Goal: Task Accomplishment & Management: Manage account settings

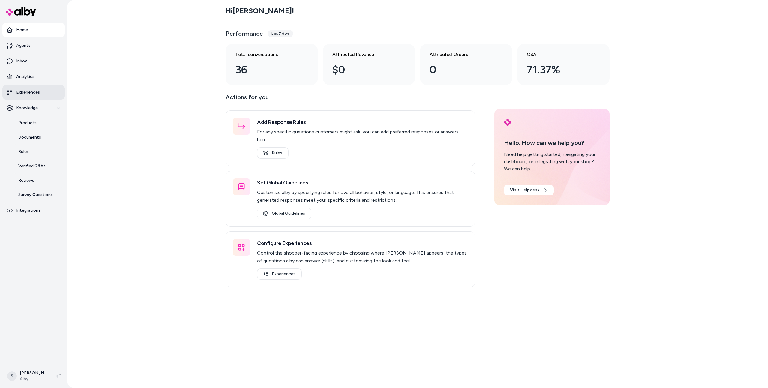
click at [32, 89] on p "Experiences" at bounding box center [28, 92] width 24 height 6
click at [35, 97] on link "Experiences" at bounding box center [33, 92] width 62 height 14
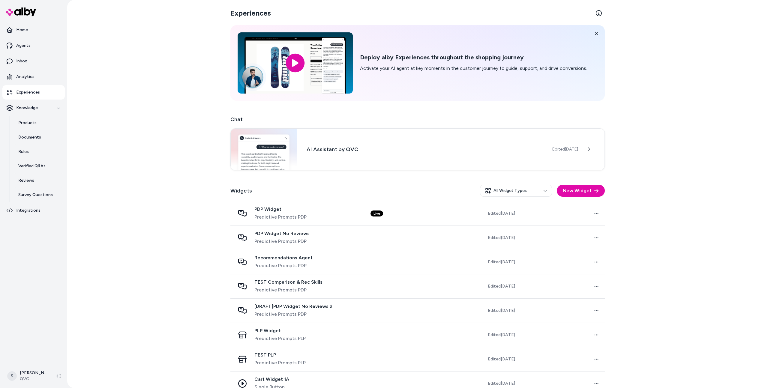
scroll to position [37, 0]
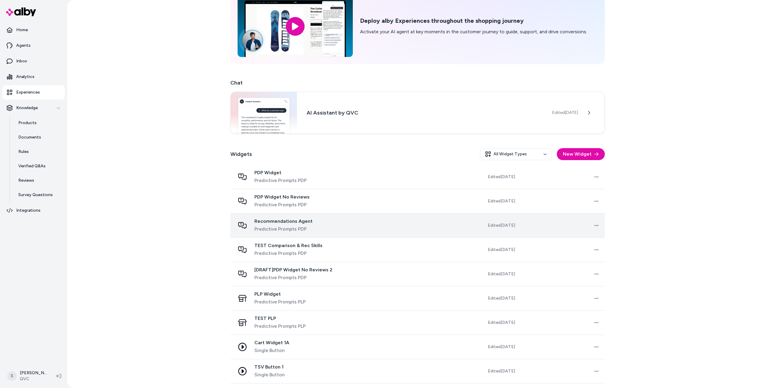
click at [289, 225] on div "Recommendations Agent Predictive Prompts PDP" at bounding box center [283, 225] width 58 height 14
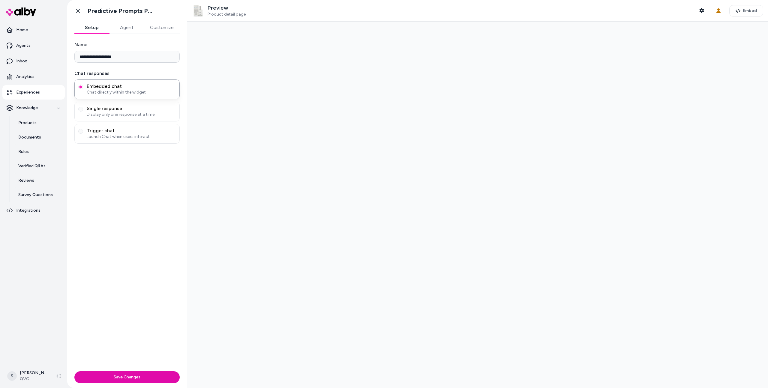
click at [124, 30] on button "Agent" at bounding box center [126, 28] width 35 height 12
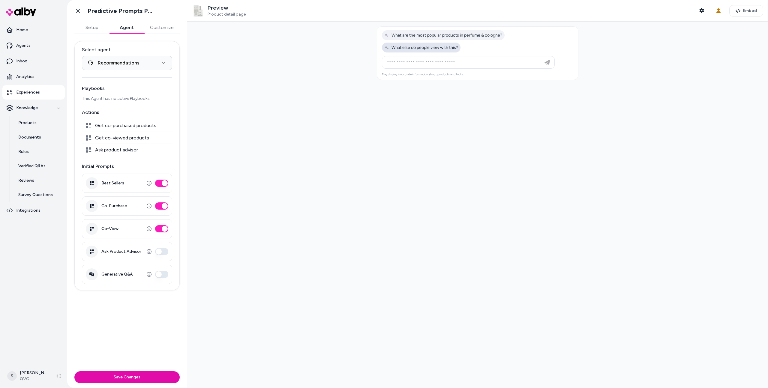
click at [414, 49] on span "What else do people view with this?" at bounding box center [421, 47] width 74 height 5
type input "**********"
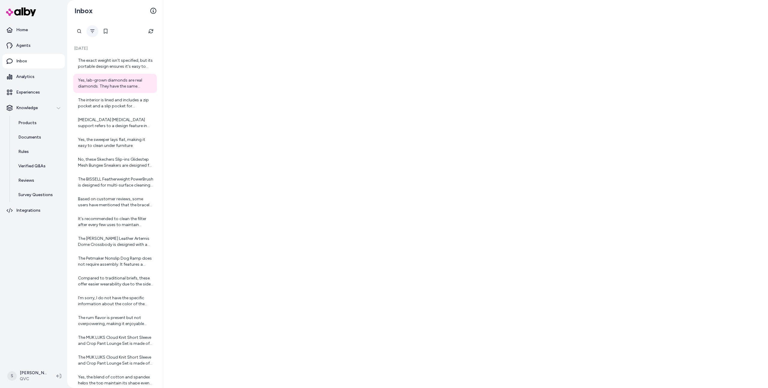
click at [88, 29] on button "Filter" at bounding box center [92, 31] width 12 height 12
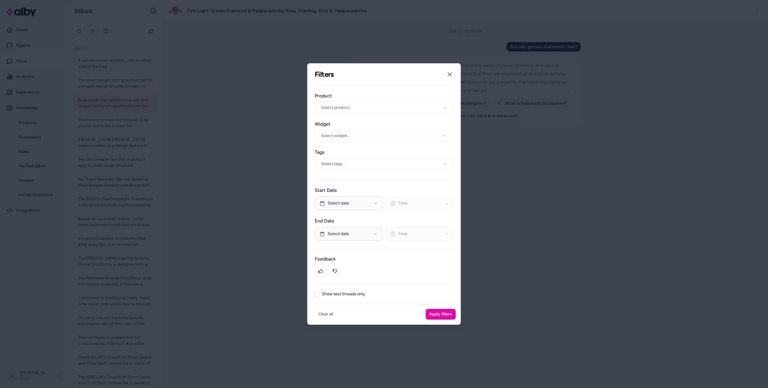
click at [354, 296] on label "Show test threads only" at bounding box center [343, 294] width 43 height 4
click at [319, 296] on button "Show test threads only" at bounding box center [317, 294] width 5 height 5
click at [445, 318] on button "Apply filters" at bounding box center [441, 314] width 30 height 11
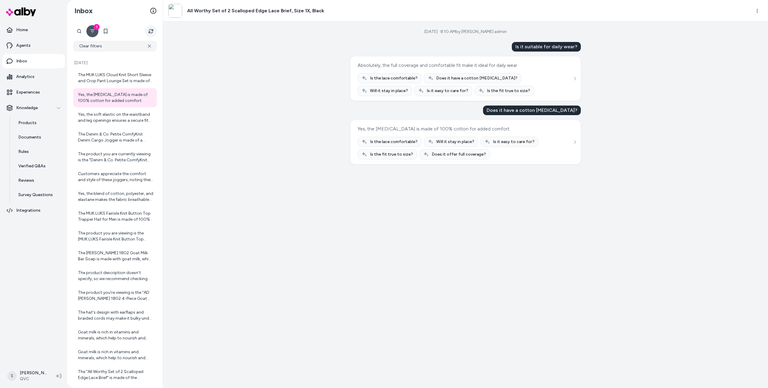
click at [152, 35] on button "Refresh" at bounding box center [151, 31] width 12 height 12
click at [138, 93] on div at bounding box center [115, 98] width 75 height 12
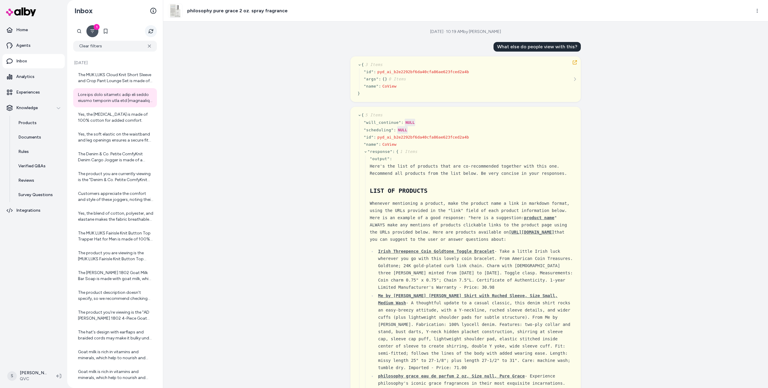
click at [145, 32] on button "Refresh" at bounding box center [151, 31] width 12 height 12
click at [150, 33] on icon "Refresh" at bounding box center [150, 31] width 5 height 5
click at [121, 97] on div "Here are some products that are frequently bought together with the [philosophy…" at bounding box center [115, 98] width 75 height 12
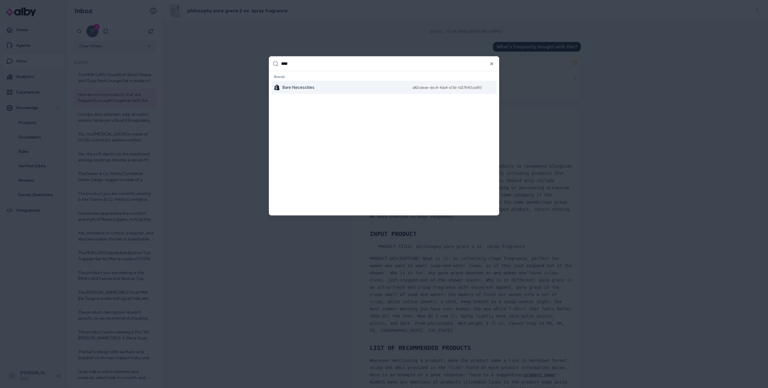
type input "****"
click at [300, 84] on div "Bare Necessities a82cdeae-dec4-4da4-a13d-1d27640cad93" at bounding box center [383, 87] width 225 height 13
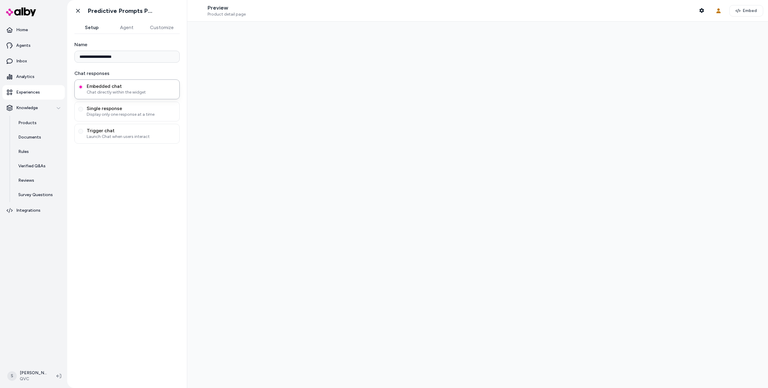
type input "**********"
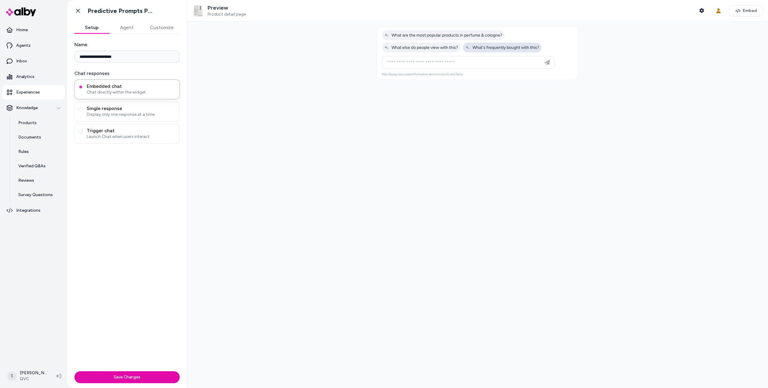
click at [488, 46] on span "What's frequently bought with this?" at bounding box center [502, 47] width 74 height 5
type input "**********"
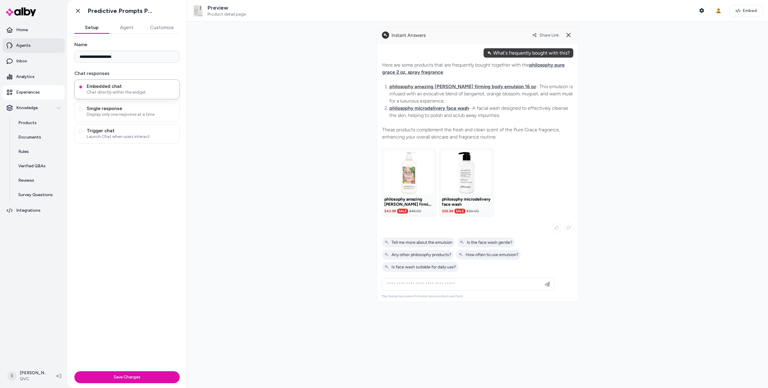
click at [36, 42] on link "Agents" at bounding box center [33, 45] width 62 height 14
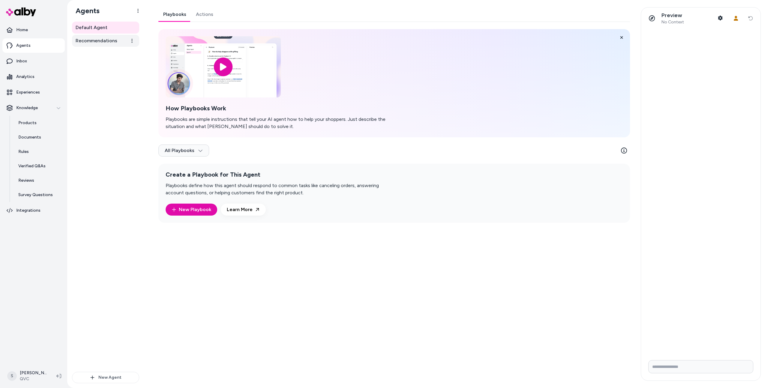
click at [115, 45] on link "Recommendations" at bounding box center [105, 41] width 67 height 12
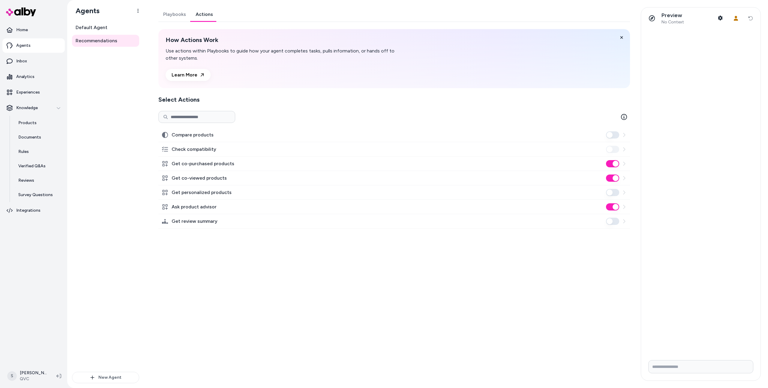
click at [197, 14] on link "Actions" at bounding box center [204, 14] width 27 height 14
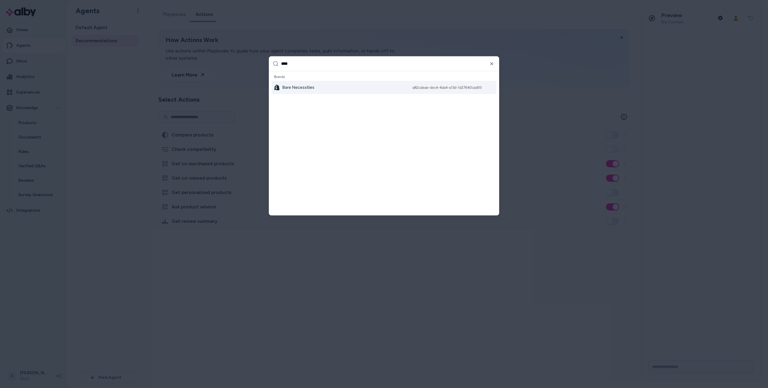
type input "****"
click at [325, 84] on div "Bare Necessities a82cdeae-dec4-4da4-a13d-1d27640cad93" at bounding box center [383, 87] width 225 height 13
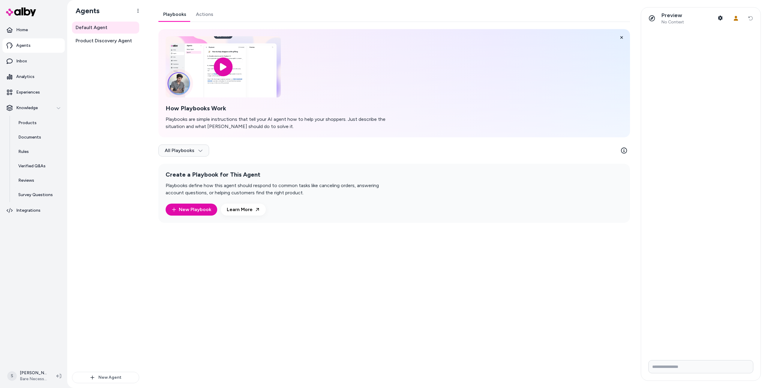
click at [202, 11] on link "Actions" at bounding box center [204, 14] width 27 height 14
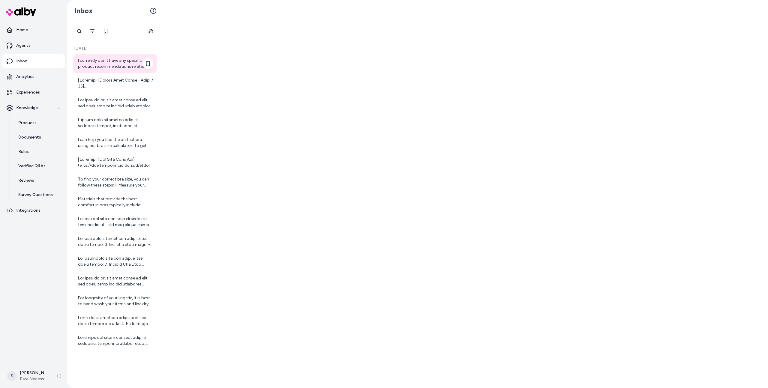
click at [118, 69] on div "I currently don't have any specific product recommendations related to the Push…" at bounding box center [115, 64] width 75 height 12
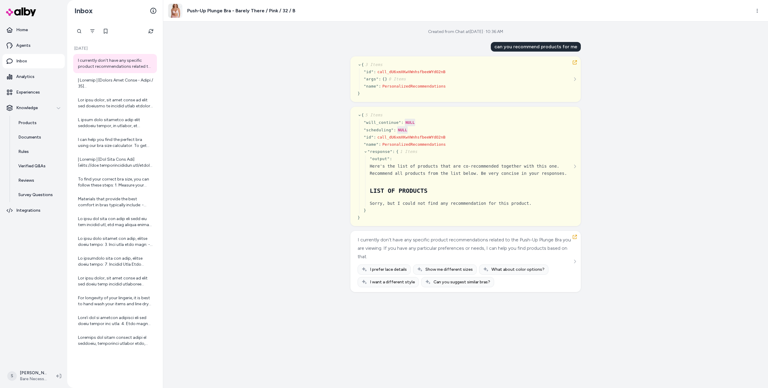
click at [155, 35] on div at bounding box center [115, 31] width 84 height 12
click at [150, 32] on icon "Refresh" at bounding box center [150, 31] width 4 height 4
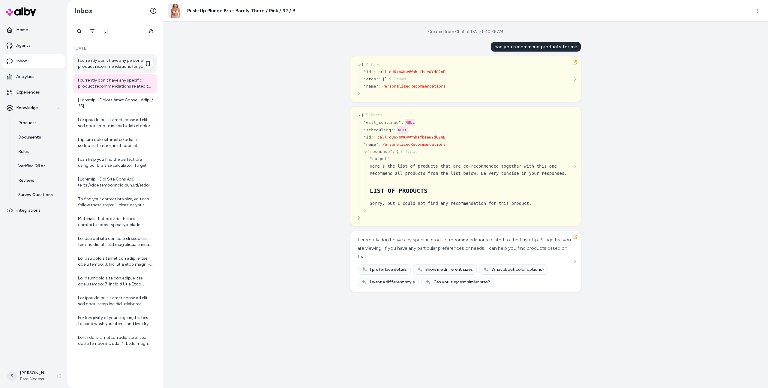
click at [124, 65] on div "I currently don't have any personalized product recommendations for you. If you…" at bounding box center [115, 64] width 75 height 12
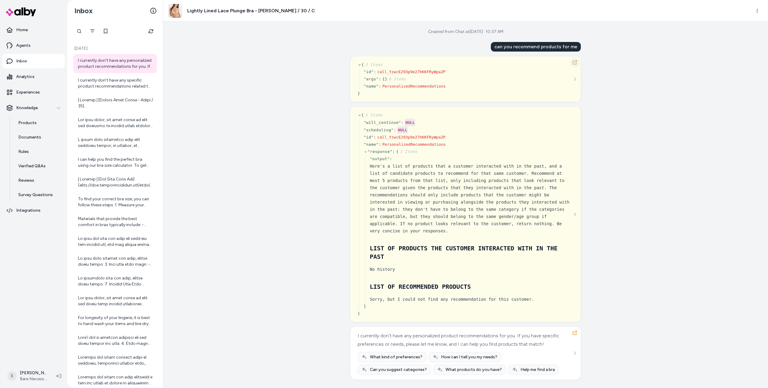
click at [575, 63] on icon "button" at bounding box center [574, 62] width 5 height 5
click at [575, 61] on icon "button" at bounding box center [574, 62] width 5 height 5
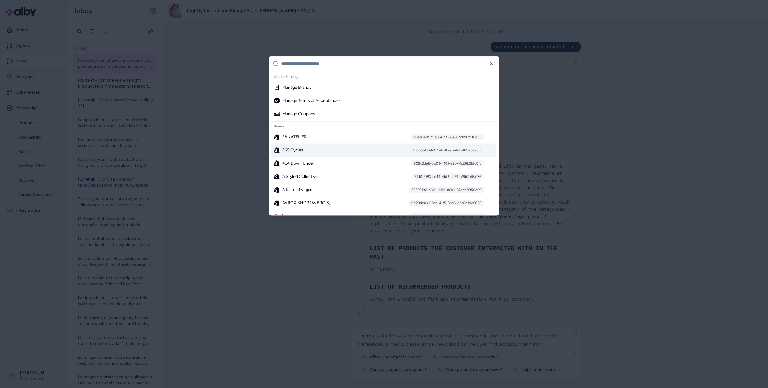
click at [290, 149] on span "365 Cycles" at bounding box center [292, 150] width 21 height 6
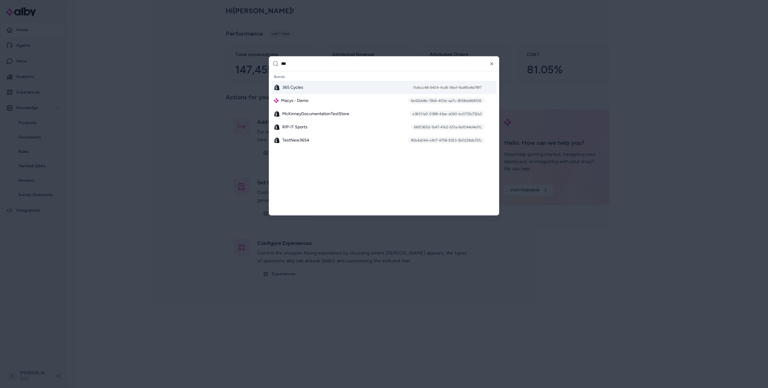
type input "***"
click at [283, 86] on span "365 Cycles" at bounding box center [292, 87] width 21 height 6
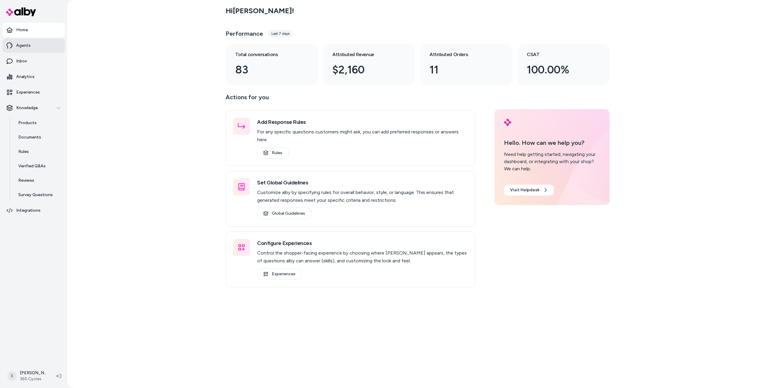
click at [27, 49] on link "Agents" at bounding box center [33, 45] width 62 height 14
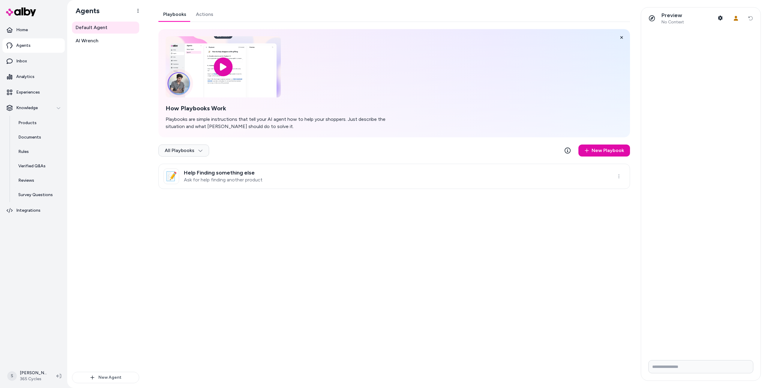
click at [207, 15] on link "Actions" at bounding box center [204, 14] width 27 height 14
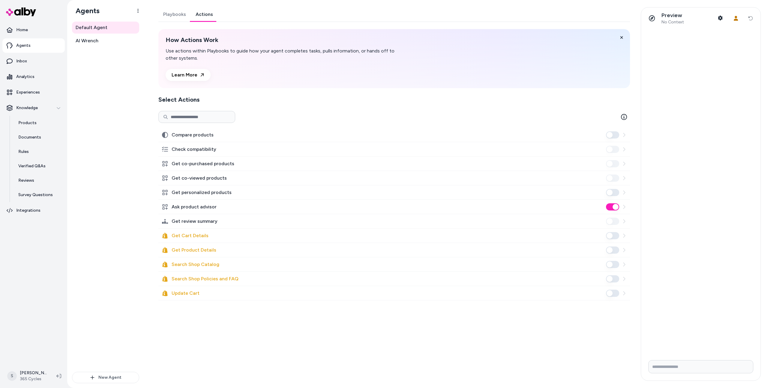
click at [531, 193] on div "Get personalized products" at bounding box center [393, 192] width 471 height 14
click at [506, 193] on div "Get personalized products" at bounding box center [393, 192] width 471 height 14
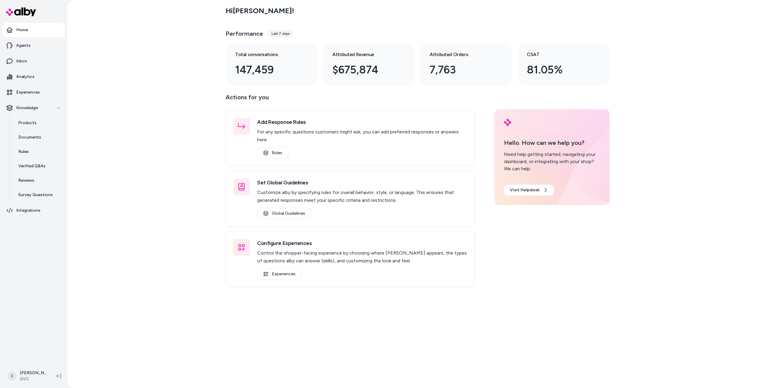
click at [188, 194] on div "Hi [PERSON_NAME] ! Performance Last 7 days Total conversations 147,459 Attribut…" at bounding box center [417, 194] width 700 height 388
click at [37, 96] on link "Experiences" at bounding box center [33, 92] width 62 height 14
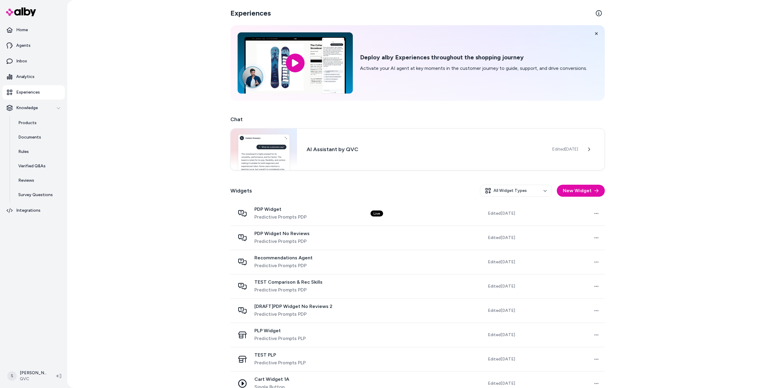
click at [20, 53] on ul "Home Agents Inbox Analytics Experiences Knowledge Products Documents Rules Veri…" at bounding box center [33, 120] width 62 height 195
click at [20, 76] on p "Analytics" at bounding box center [25, 77] width 18 height 6
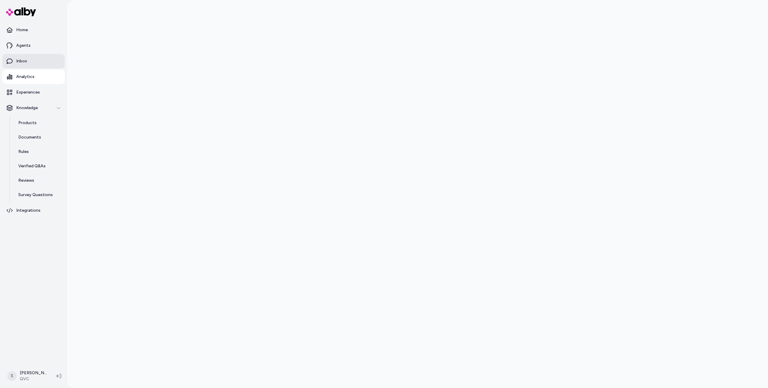
click at [20, 60] on p "Inbox" at bounding box center [21, 61] width 11 height 6
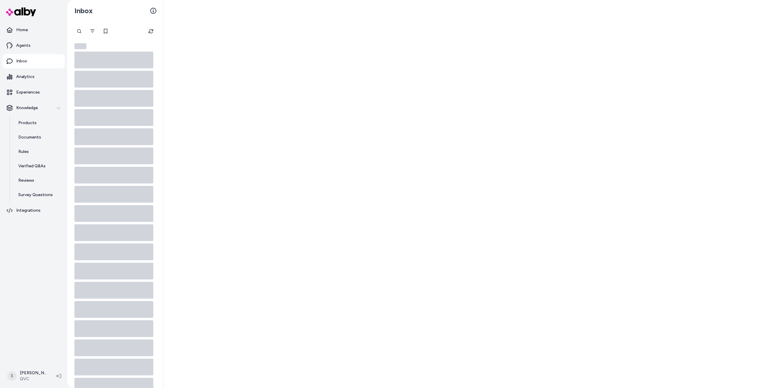
click at [23, 64] on p "Inbox" at bounding box center [21, 61] width 11 height 6
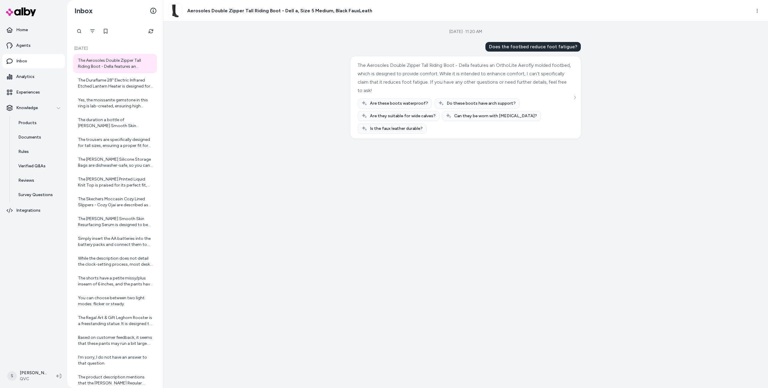
click at [567, 64] on div "The Aerosoles Double Zipper Tall Riding Boot - Della features an OrthoLite Aero…" at bounding box center [465, 97] width 216 height 73
click at [139, 87] on div "The Duraflame 28" Electric Infrared Etched Lantern Heater is designed for indoo…" at bounding box center [115, 83] width 75 height 12
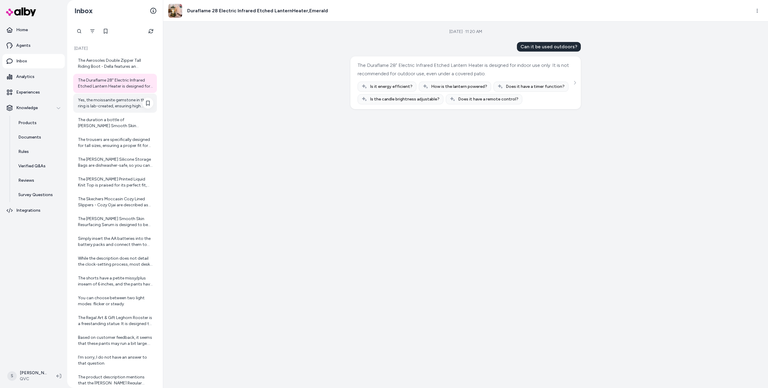
click at [128, 98] on div "Yes, the moissanite gemstone in this ring is lab-created, ensuring high quality…" at bounding box center [115, 103] width 75 height 12
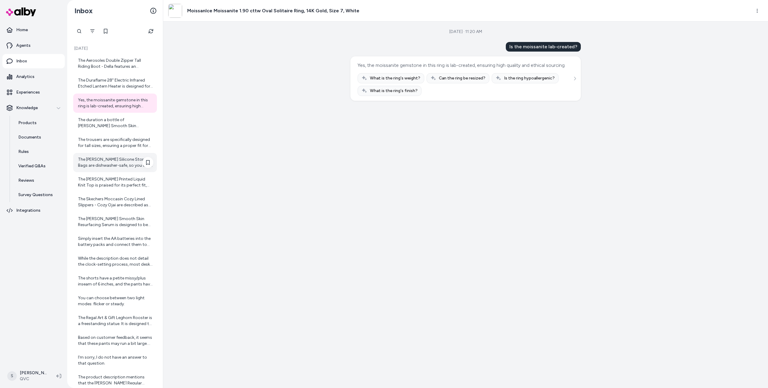
click at [125, 168] on div "The Cella Silicone Storage Bags are dishwasher-safe, so you can easily clean th…" at bounding box center [115, 163] width 75 height 12
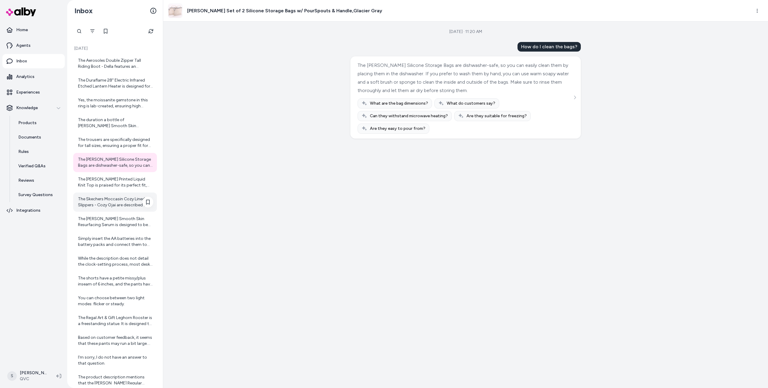
click at [123, 200] on div "The Skechers Moccasin Cozy Lined Slippers - Cozy Ojai are described as fitting …" at bounding box center [115, 202] width 75 height 12
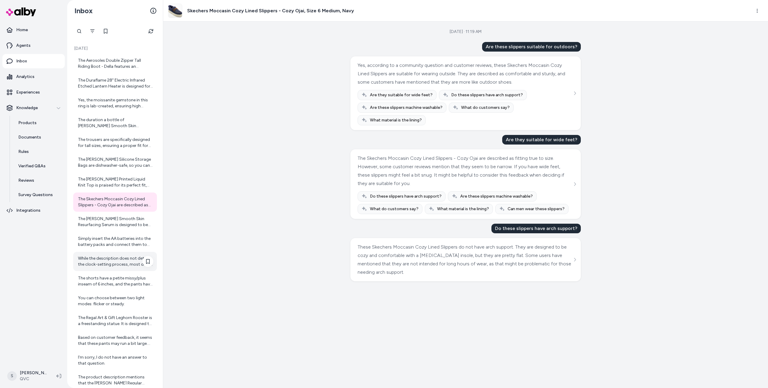
click at [123, 260] on div "While the description does not detail the clock-setting process, most desk cloc…" at bounding box center [115, 261] width 75 height 12
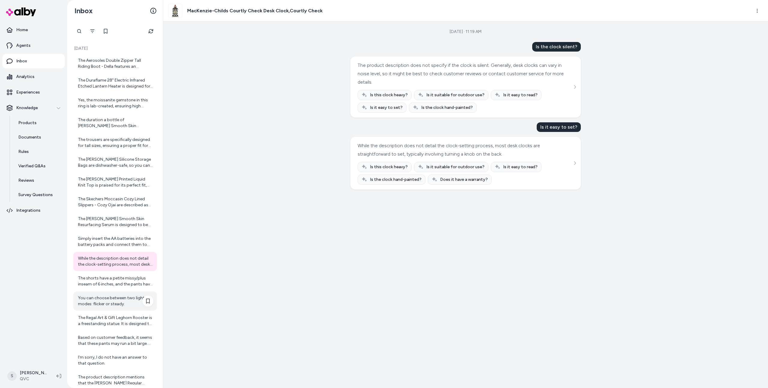
click at [127, 306] on div "You can choose between two light modes: flicker or steady." at bounding box center [115, 301] width 75 height 12
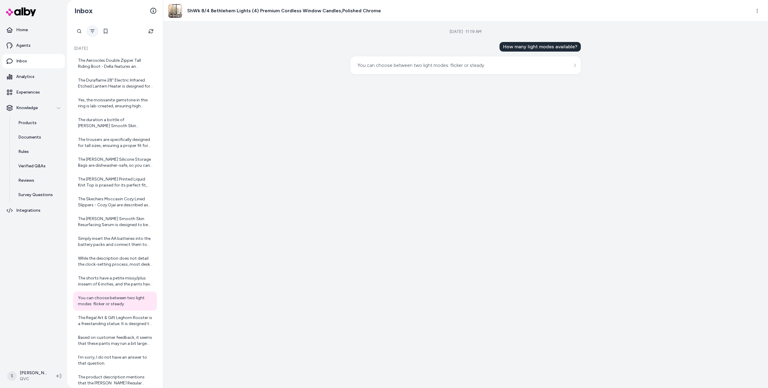
click at [93, 31] on icon "Filter" at bounding box center [92, 31] width 4 height 4
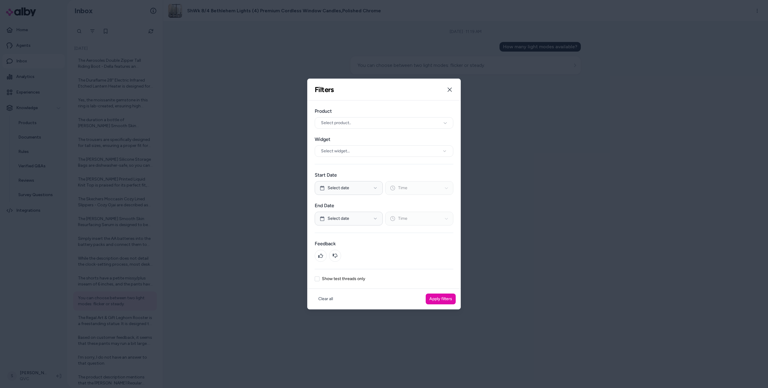
click at [241, 86] on div at bounding box center [384, 194] width 768 height 388
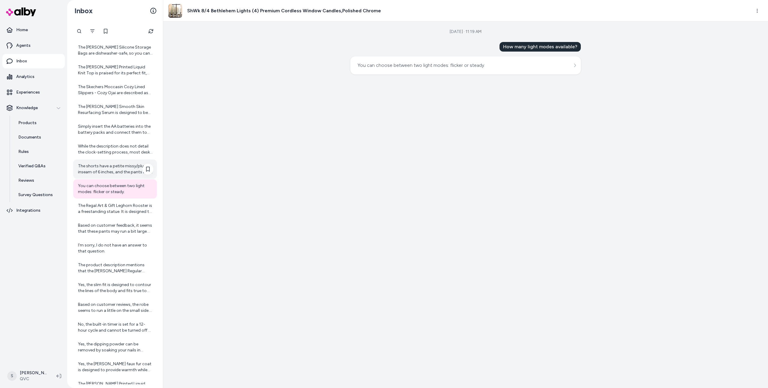
scroll to position [136, 0]
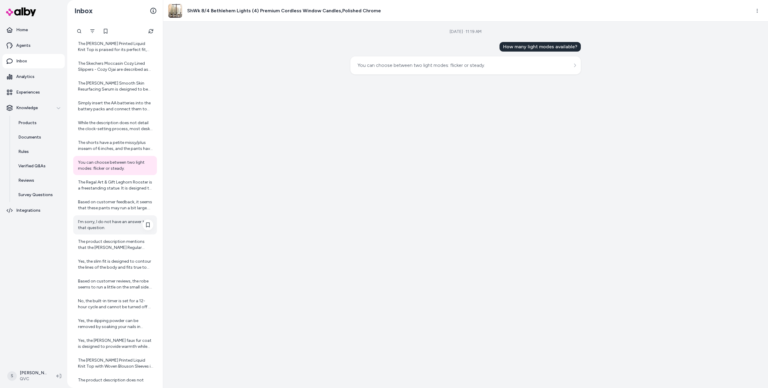
click at [117, 224] on div "I'm sorry, I do not have an answer to that question." at bounding box center [115, 225] width 75 height 12
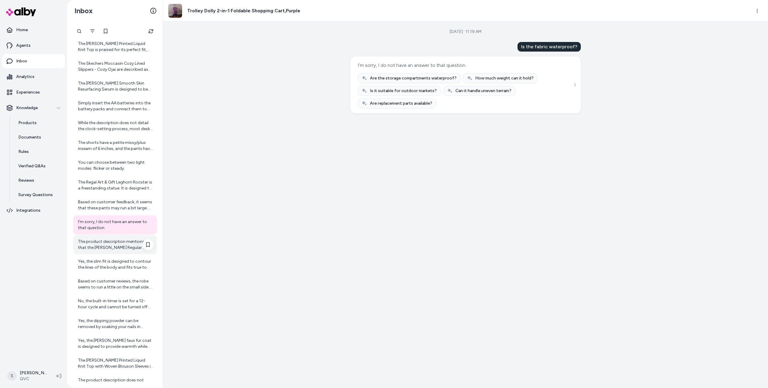
click at [117, 240] on div "The product description mentions that the Dennis Basso Regular Straight Leg Pon…" at bounding box center [115, 245] width 75 height 12
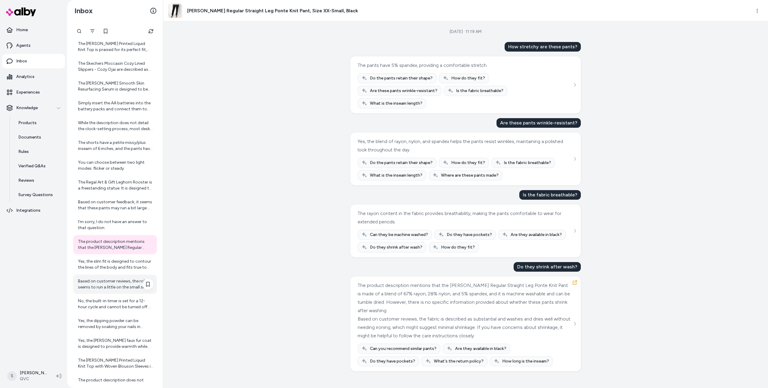
click at [120, 279] on div "Based on customer reviews, the robe seems to run a little on the small side. So…" at bounding box center [115, 284] width 75 height 12
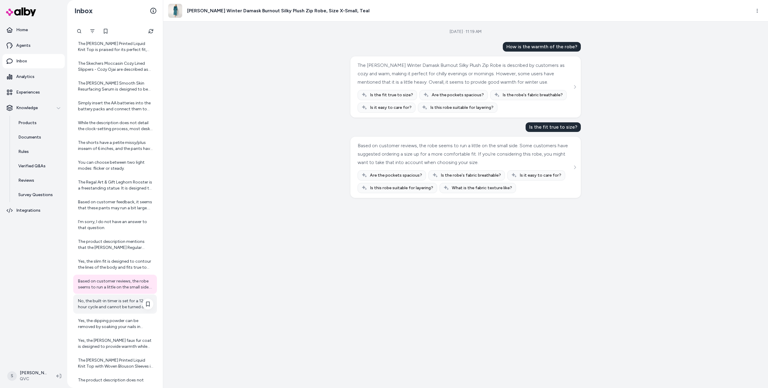
click at [129, 313] on div "No, the built-in timer is set for a 12-hour cycle and cannot be turned off or a…" at bounding box center [115, 303] width 84 height 19
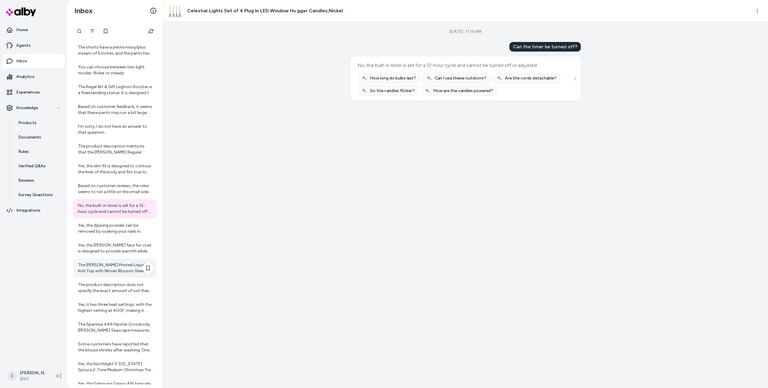
scroll to position [267, 0]
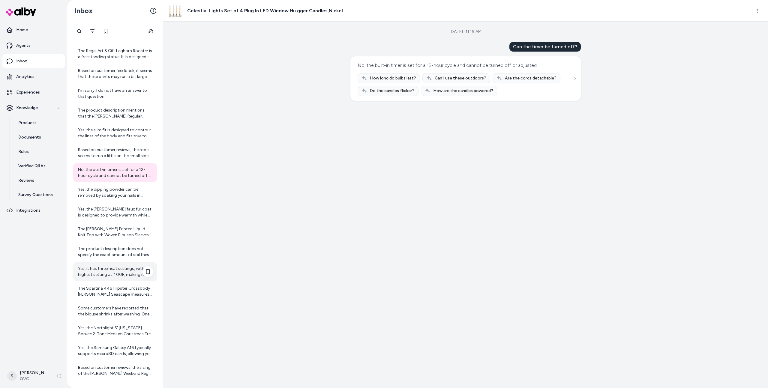
click at [113, 275] on div "Yes, it has three heat settings, with the highest setting at 400F, making it su…" at bounding box center [115, 272] width 75 height 12
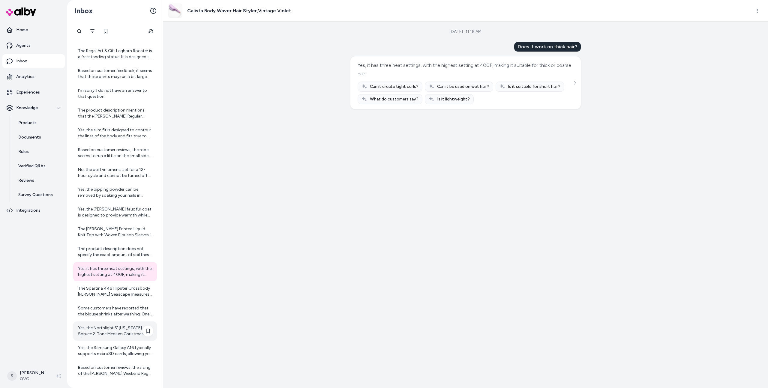
click at [109, 321] on div "Yes, the Northlight 5' Colorado Spruce 2-Tone Medium Christmas Tree includes a …" at bounding box center [115, 330] width 84 height 19
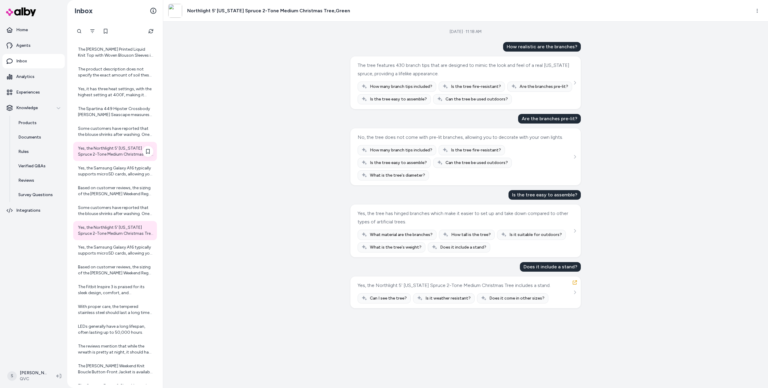
scroll to position [564, 0]
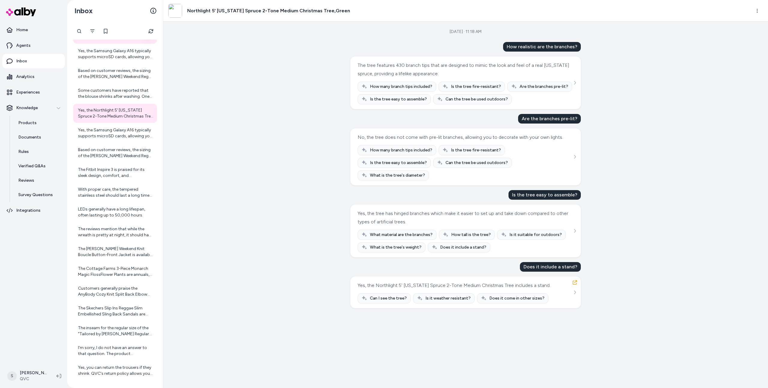
click at [109, 321] on div "The inseam for the regular size of the "Tailored by Susan Graver Regular Smart …" at bounding box center [115, 330] width 84 height 19
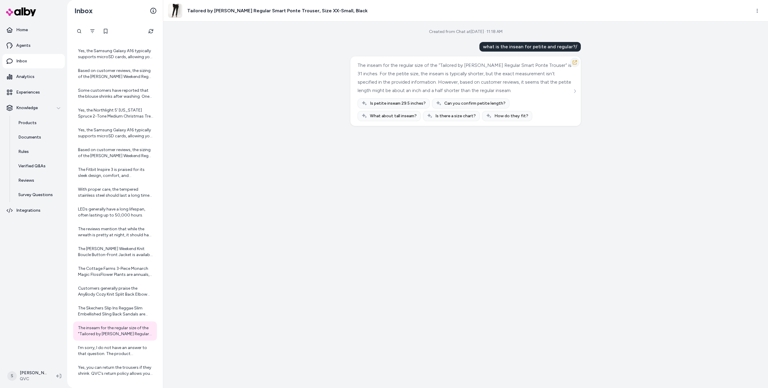
click at [576, 60] on icon "button" at bounding box center [574, 62] width 5 height 5
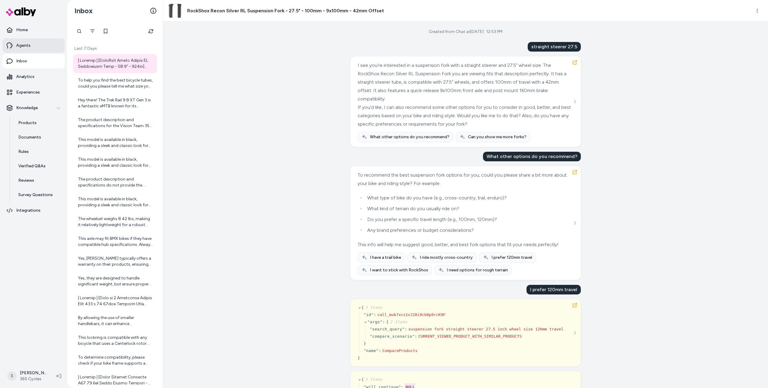
click at [24, 49] on link "Agents" at bounding box center [33, 45] width 62 height 14
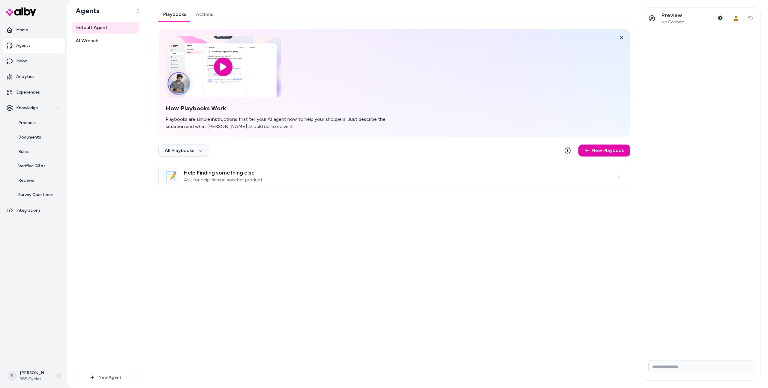
click at [202, 14] on link "Actions" at bounding box center [204, 14] width 27 height 14
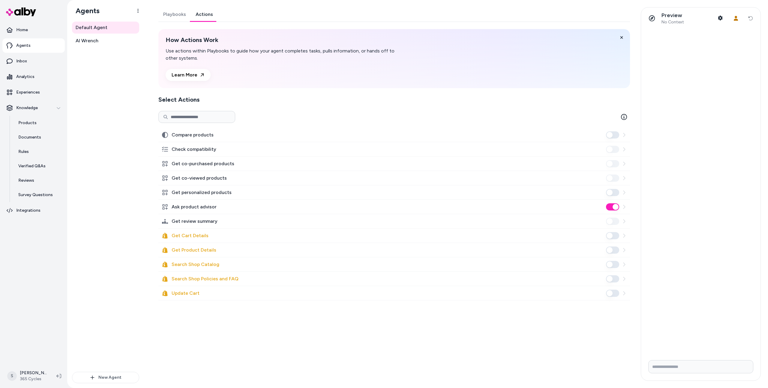
click at [608, 193] on button "Get personalized products" at bounding box center [612, 192] width 13 height 7
click at [24, 93] on p "Experiences" at bounding box center [28, 92] width 24 height 6
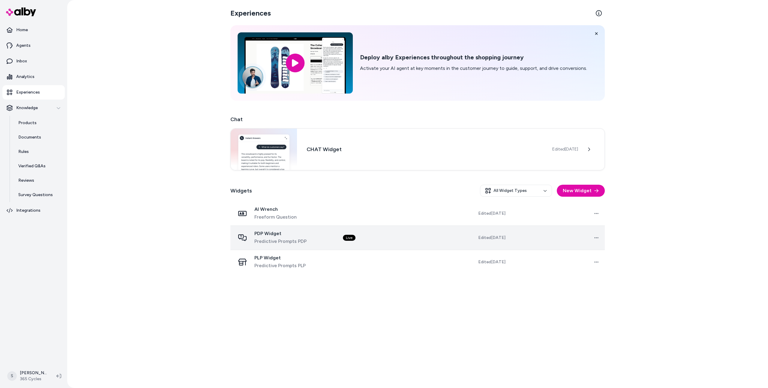
click at [380, 246] on td "Live" at bounding box center [385, 237] width 94 height 24
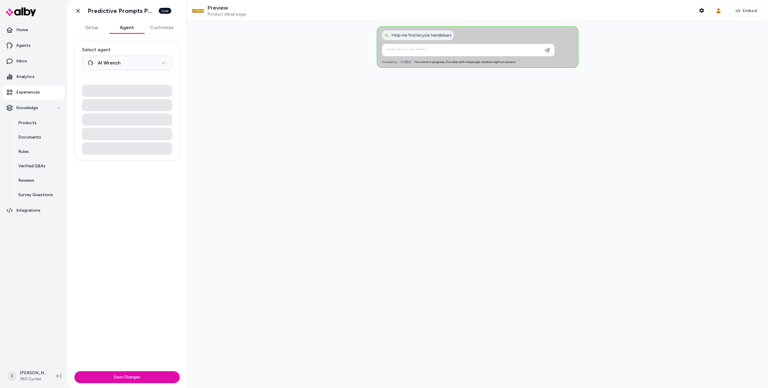
click at [120, 27] on button "Agent" at bounding box center [126, 28] width 35 height 12
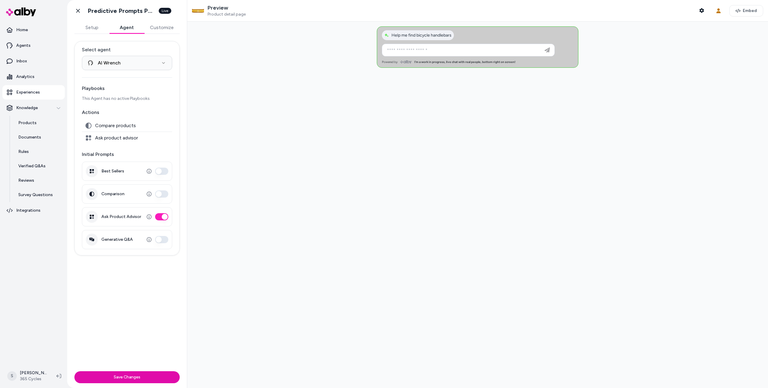
click at [38, 95] on p "Experiences" at bounding box center [28, 92] width 24 height 6
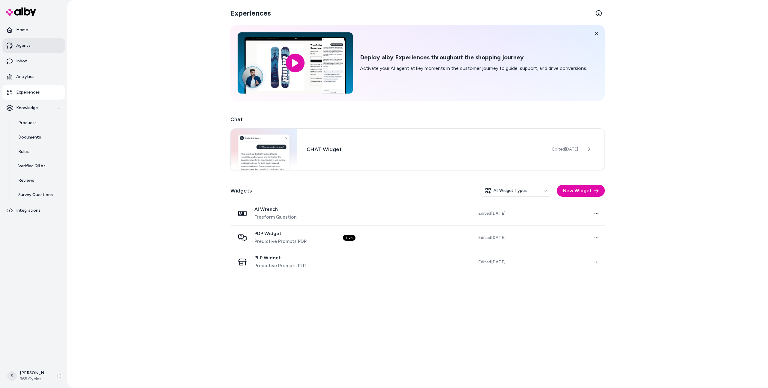
click at [19, 46] on p "Agents" at bounding box center [23, 46] width 14 height 6
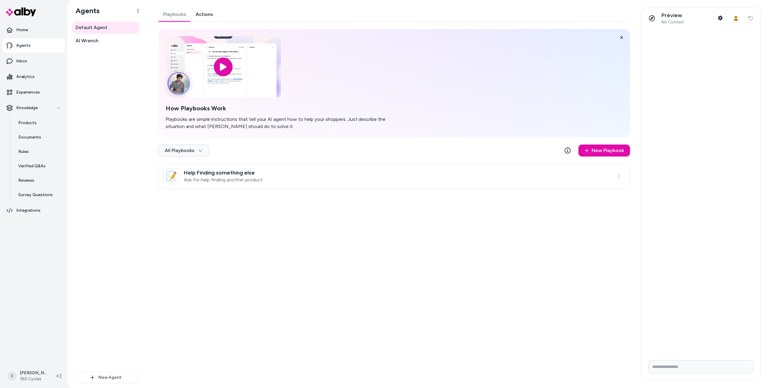
click at [202, 11] on link "Actions" at bounding box center [204, 14] width 27 height 14
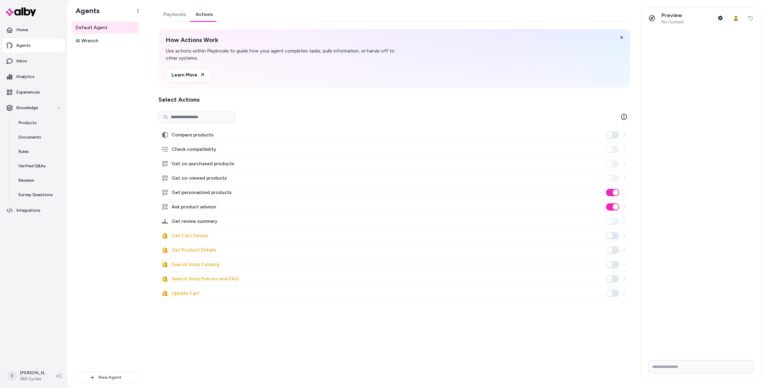
click at [614, 191] on button "Get personalized products" at bounding box center [612, 192] width 13 height 7
click at [94, 41] on span "AI Wrench" at bounding box center [87, 40] width 23 height 7
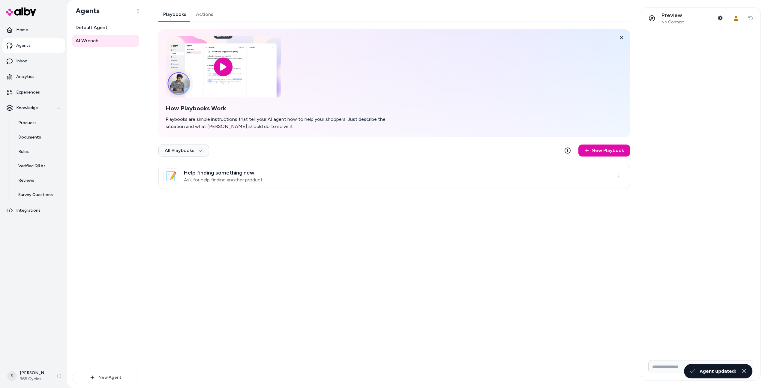
click at [206, 11] on link "Actions" at bounding box center [204, 14] width 27 height 14
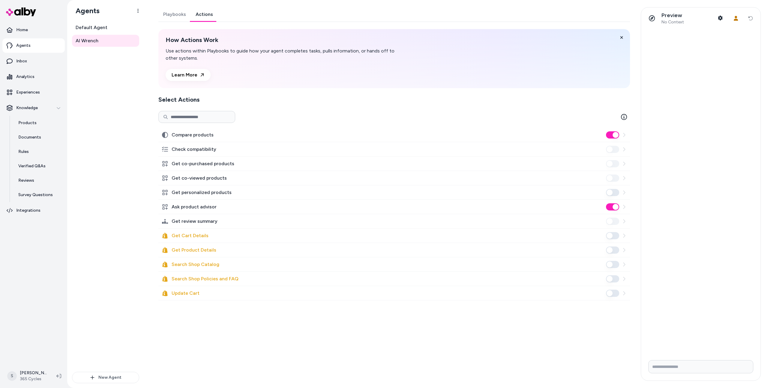
click at [613, 190] on button "Get personalized products" at bounding box center [612, 192] width 13 height 7
click at [32, 62] on link "Inbox" at bounding box center [33, 61] width 62 height 14
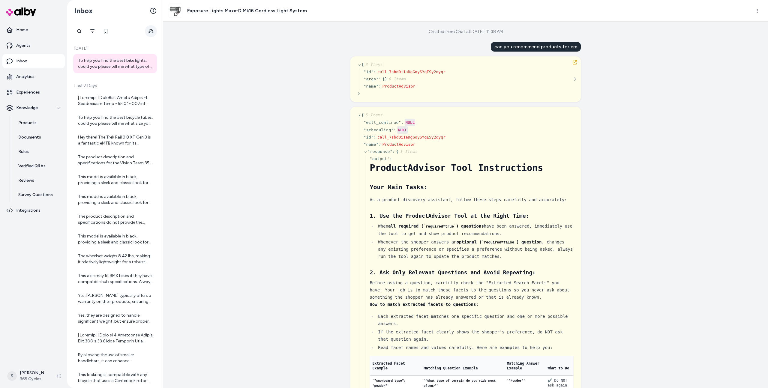
click at [149, 32] on icon "Refresh" at bounding box center [150, 31] width 4 height 4
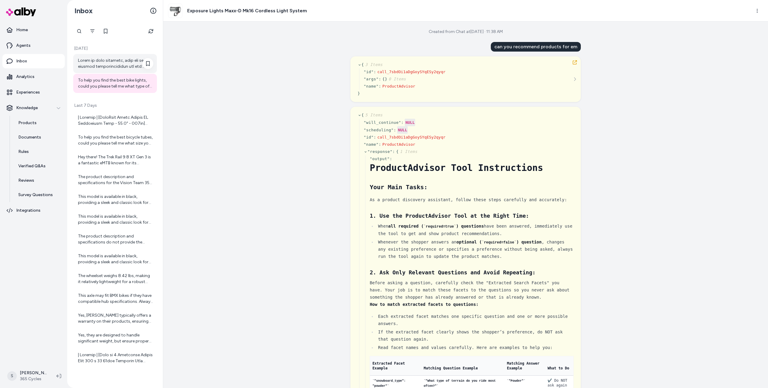
click at [116, 67] on div at bounding box center [115, 64] width 75 height 12
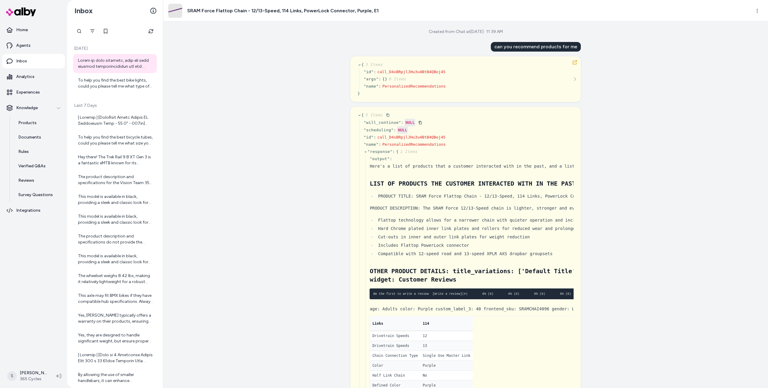
click at [574, 61] on icon "button" at bounding box center [574, 62] width 4 height 4
